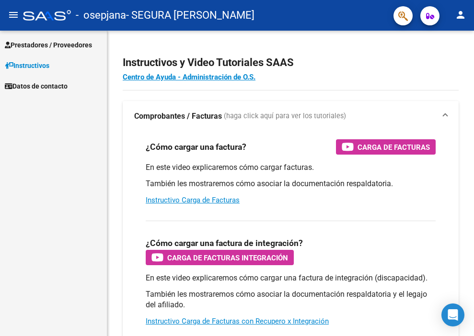
click at [92, 47] on span "Prestadores / Proveedores" at bounding box center [48, 45] width 87 height 11
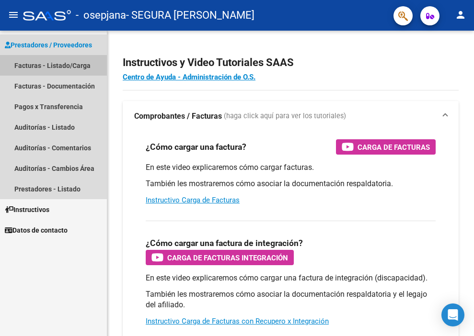
click at [62, 68] on link "Facturas - Listado/Carga" at bounding box center [53, 65] width 107 height 21
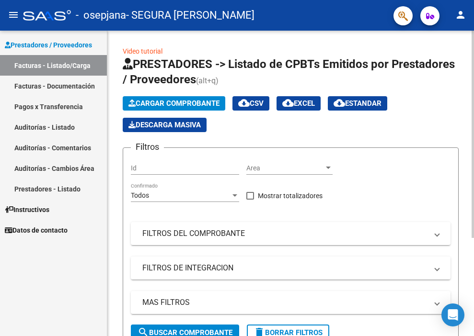
click at [214, 106] on span "Cargar Comprobante" at bounding box center [173, 103] width 91 height 9
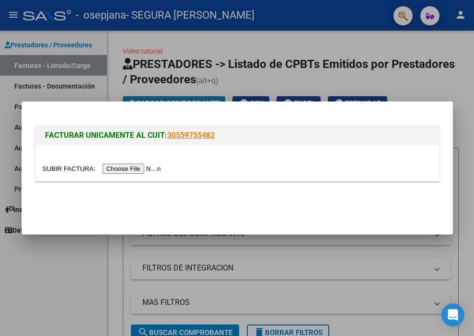
click at [157, 167] on input "file" at bounding box center [103, 169] width 121 height 10
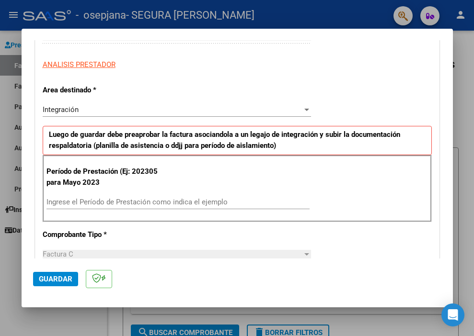
scroll to position [175, 0]
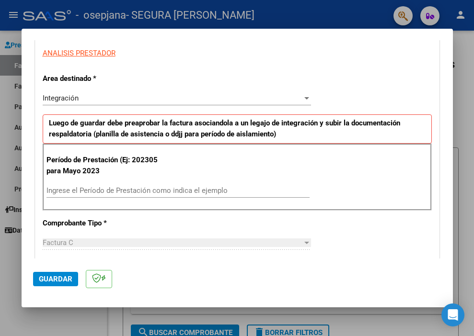
click at [211, 193] on input "Ingrese el Período de Prestación como indica el ejemplo" at bounding box center [177, 190] width 263 height 9
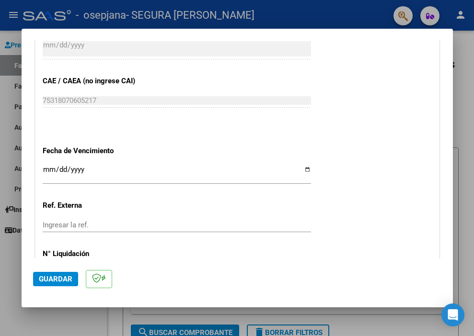
scroll to position [579, 0]
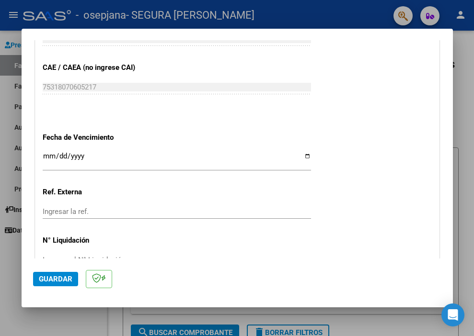
type input "202507"
click at [87, 157] on input "Ingresar la fecha" at bounding box center [177, 159] width 268 height 15
click at [301, 157] on input "Ingresar la fecha" at bounding box center [177, 159] width 268 height 15
type input "[DATE]"
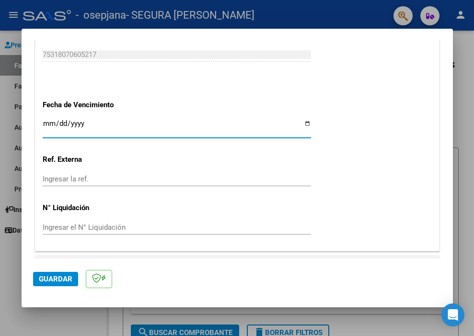
scroll to position [636, 0]
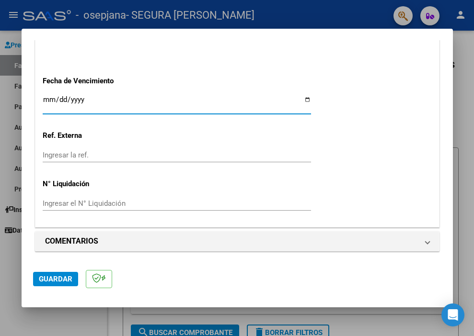
click at [50, 279] on span "Guardar" at bounding box center [56, 279] width 34 height 9
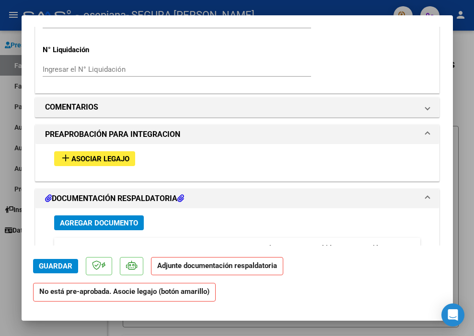
scroll to position [759, 0]
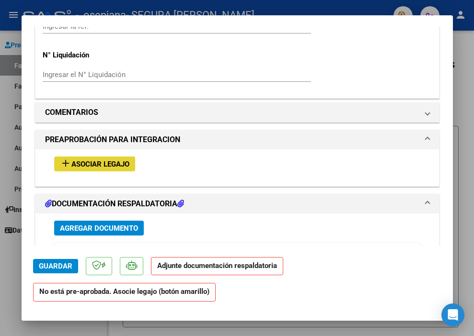
click at [110, 168] on span "Asociar Legajo" at bounding box center [100, 164] width 58 height 9
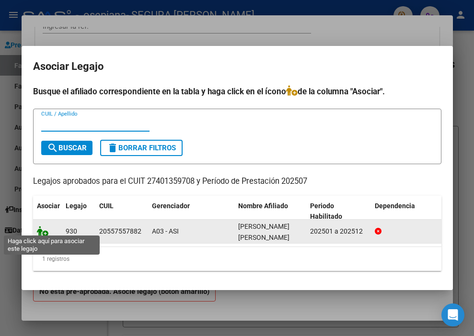
click at [44, 229] on icon at bounding box center [43, 231] width 12 height 11
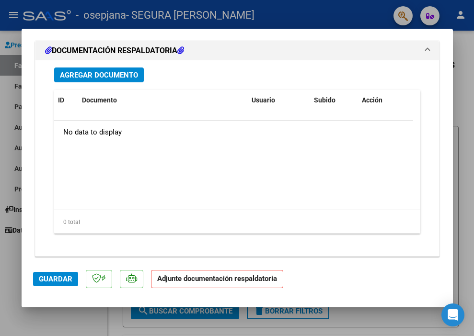
scroll to position [1070, 0]
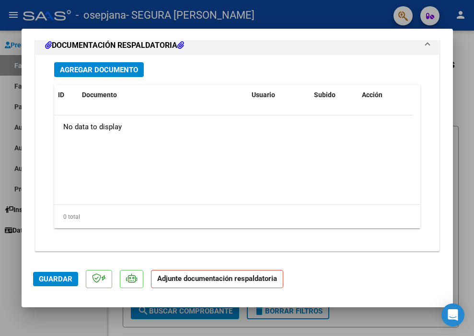
click at [126, 69] on span "Agregar Documento" at bounding box center [99, 70] width 78 height 9
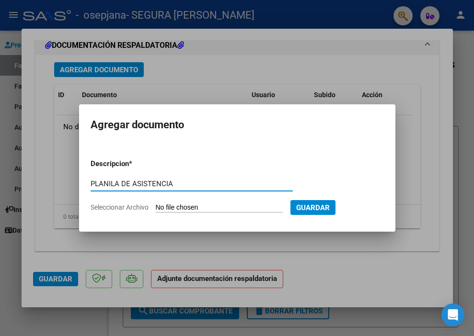
type input "PLANILA DE ASISTENCIA"
click at [215, 208] on input "Seleccionar Archivo" at bounding box center [219, 208] width 127 height 9
type input "C:\fakepath\[PERSON_NAME].pdf"
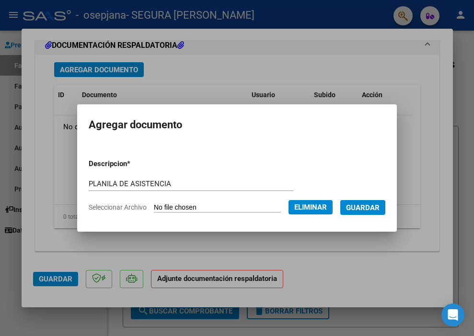
click at [380, 209] on span "Guardar" at bounding box center [363, 208] width 34 height 9
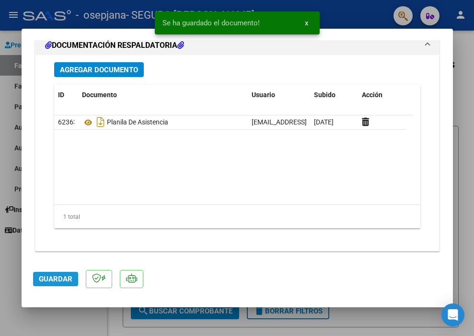
click at [57, 278] on span "Guardar" at bounding box center [56, 279] width 34 height 9
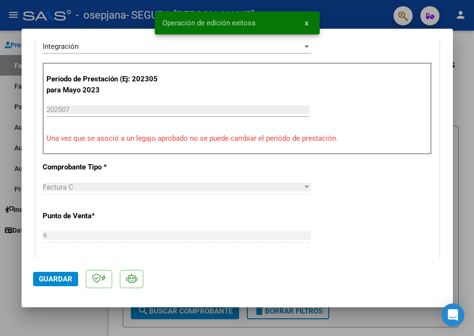
scroll to position [0, 0]
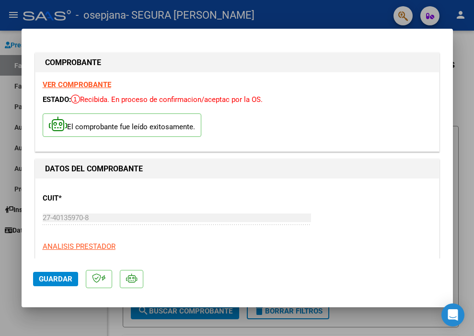
click at [13, 261] on div at bounding box center [237, 168] width 474 height 336
type input "$ 0,00"
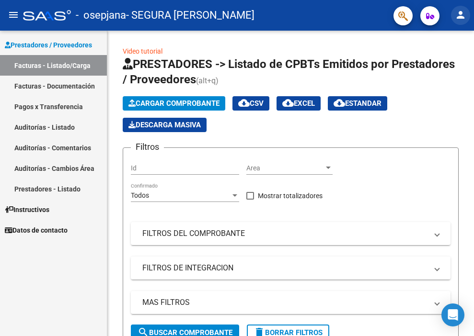
click at [460, 16] on mat-icon "person" at bounding box center [461, 15] width 12 height 12
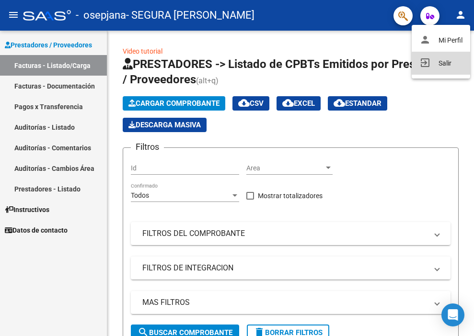
click at [448, 66] on button "exit_to_app Salir" at bounding box center [441, 63] width 58 height 23
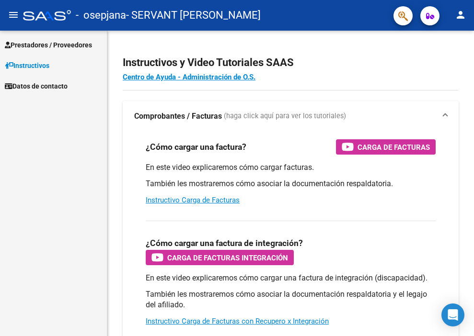
click at [46, 48] on span "Prestadores / Proveedores" at bounding box center [48, 45] width 87 height 11
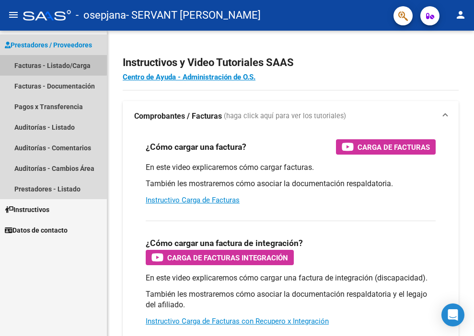
click at [41, 64] on link "Facturas - Listado/Carga" at bounding box center [53, 65] width 107 height 21
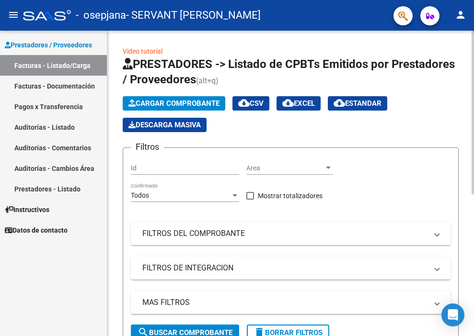
click at [183, 107] on span "Cargar Comprobante" at bounding box center [173, 103] width 91 height 9
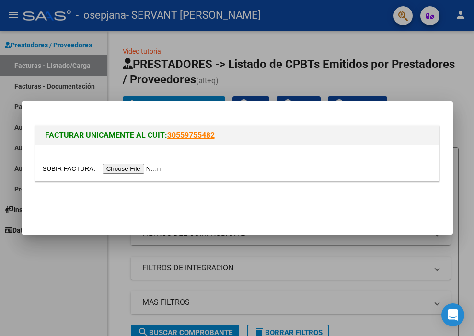
click at [151, 167] on input "file" at bounding box center [103, 169] width 121 height 10
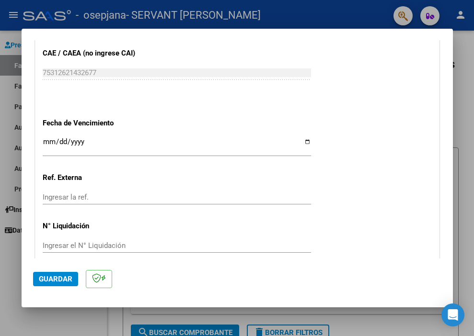
scroll to position [606, 0]
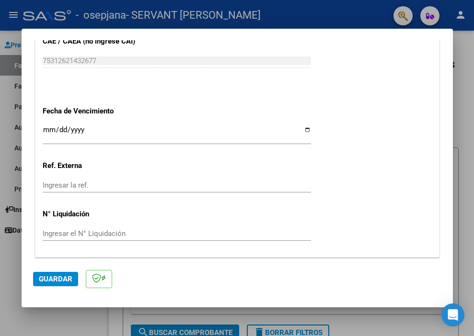
click at [301, 130] on input "Ingresar la fecha" at bounding box center [177, 133] width 268 height 15
type input "2025-08-11"
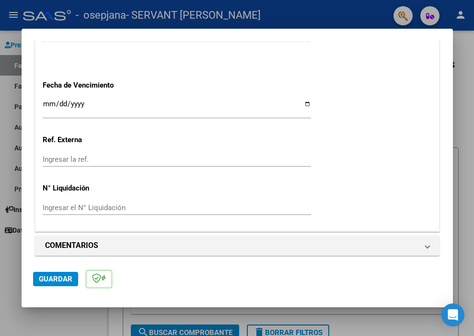
scroll to position [636, 0]
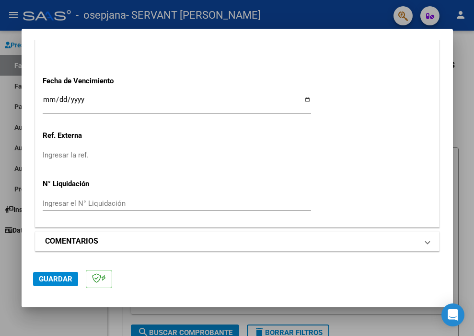
click at [417, 243] on span "COMENTARIOS" at bounding box center [235, 242] width 381 height 12
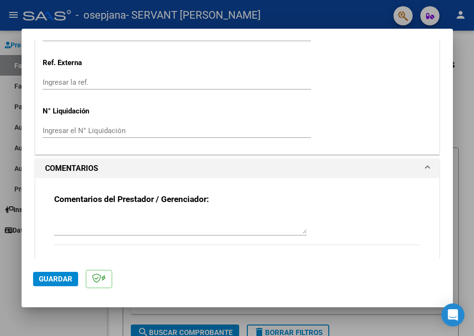
scroll to position [729, 0]
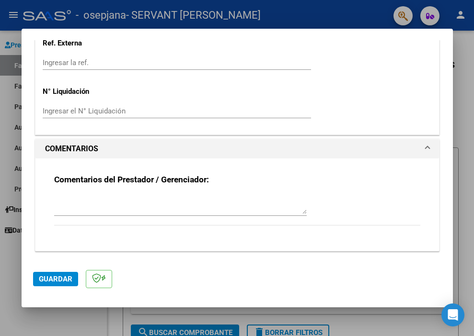
click at [52, 274] on button "Guardar" at bounding box center [55, 279] width 45 height 14
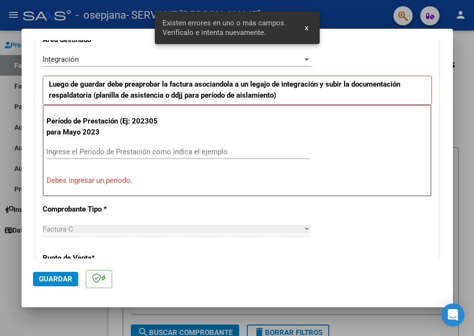
scroll to position [207, 0]
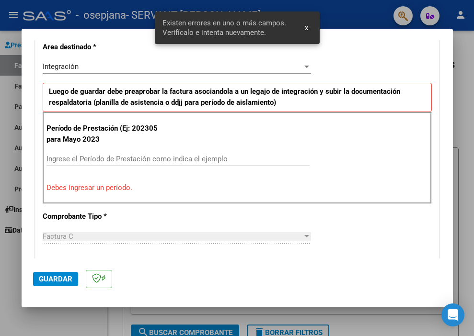
click at [95, 161] on input "Ingrese el Período de Prestación como indica el ejemplo" at bounding box center [177, 159] width 263 height 9
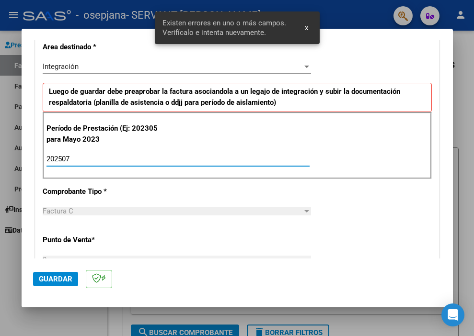
type input "202507"
click at [58, 281] on span "Guardar" at bounding box center [56, 279] width 34 height 9
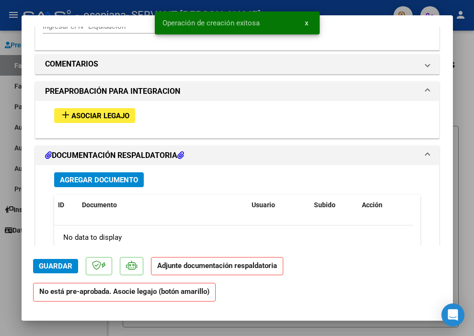
scroll to position [869, 0]
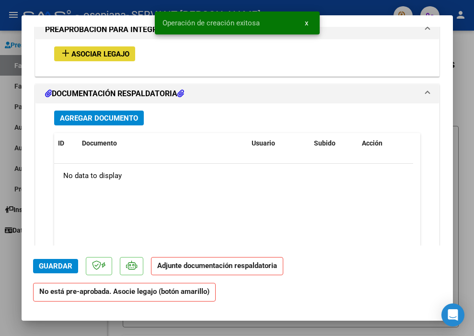
click at [114, 58] on span "Asociar Legajo" at bounding box center [100, 54] width 58 height 9
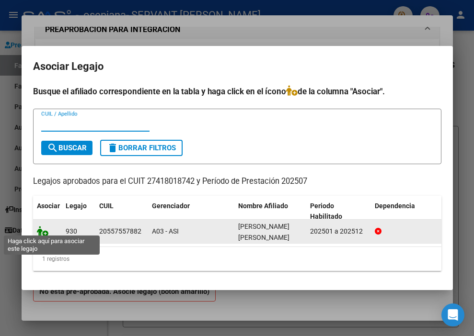
click at [45, 231] on icon at bounding box center [43, 231] width 12 height 11
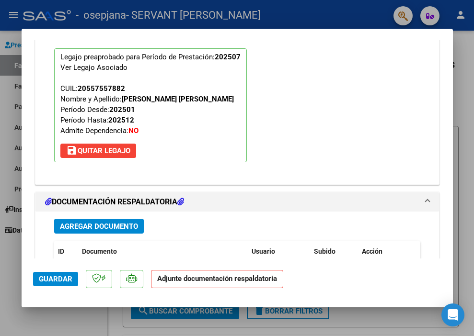
scroll to position [969, 0]
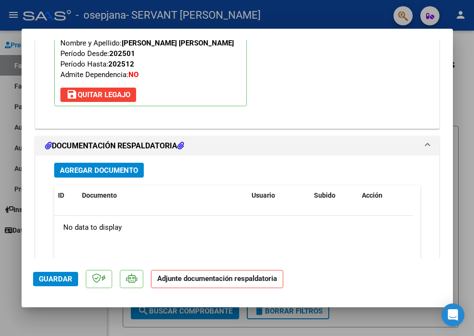
click at [118, 174] on span "Agregar Documento" at bounding box center [99, 170] width 78 height 9
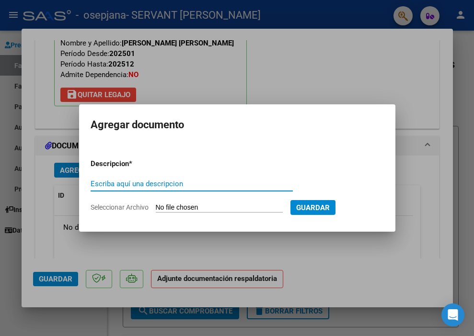
click at [125, 187] on input "Escriba aquí una descripcion" at bounding box center [192, 184] width 202 height 9
type input "PLANILLA DE ASISTENCIA"
click at [178, 204] on input "Seleccionar Archivo" at bounding box center [219, 208] width 127 height 9
type input "C:\fakepath\Valentina Agustín rossi.pdf"
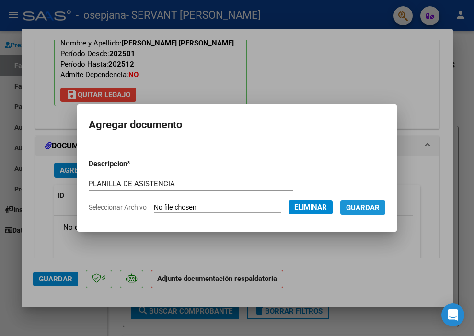
click at [384, 214] on button "Guardar" at bounding box center [362, 207] width 45 height 15
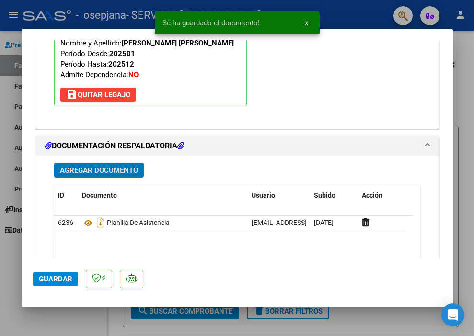
click at [64, 282] on span "Guardar" at bounding box center [56, 279] width 34 height 9
click at [307, 26] on span "x" at bounding box center [306, 23] width 3 height 9
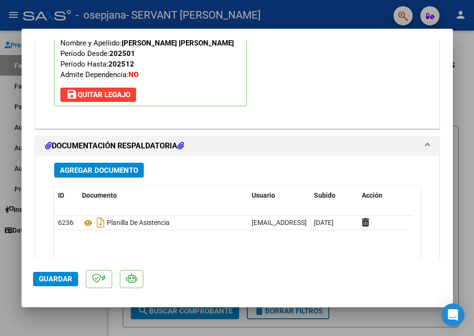
click at [466, 136] on div at bounding box center [237, 168] width 474 height 336
type input "$ 0,00"
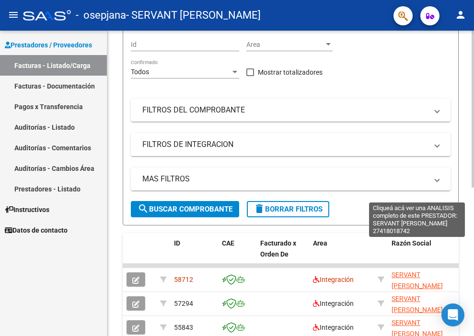
scroll to position [0, 0]
